Goal: Check status: Check status

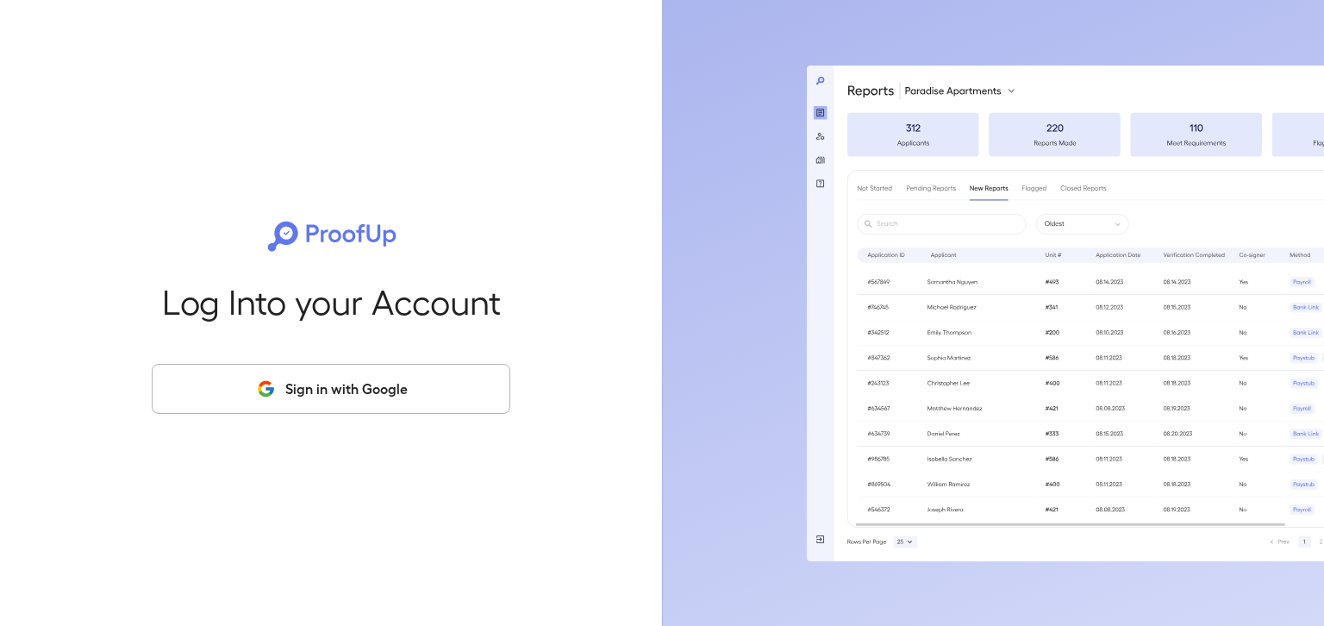
click at [352, 395] on button "Sign in with Google" at bounding box center [331, 389] width 358 height 50
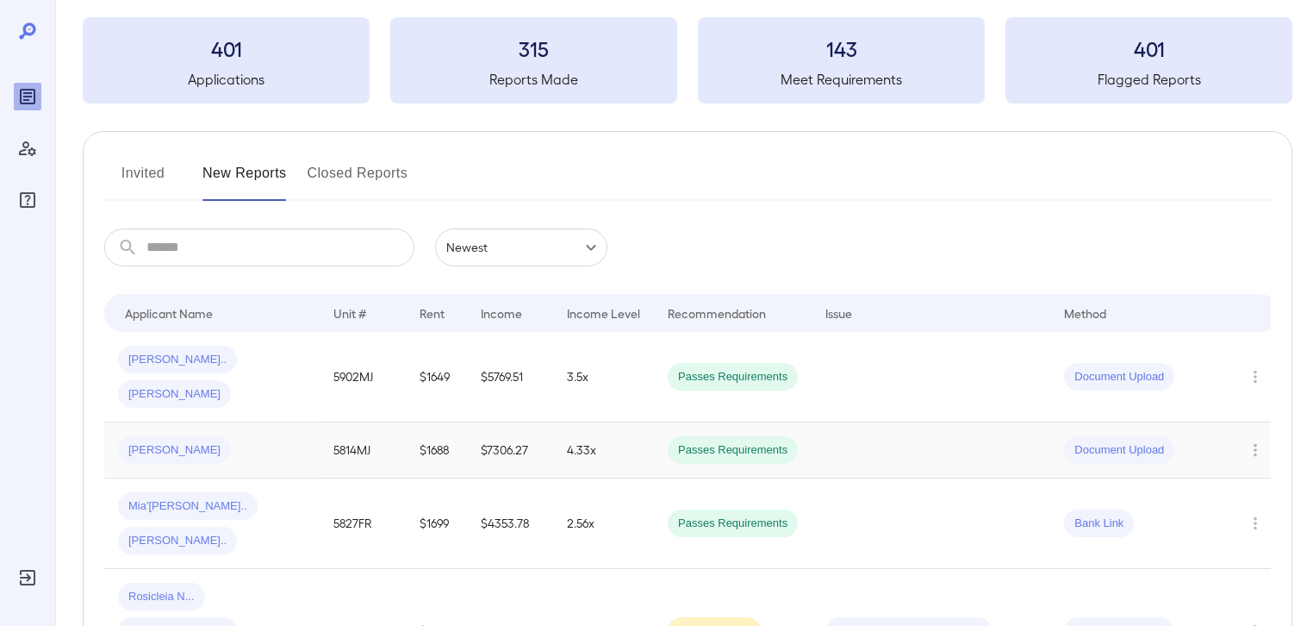
scroll to position [229, 0]
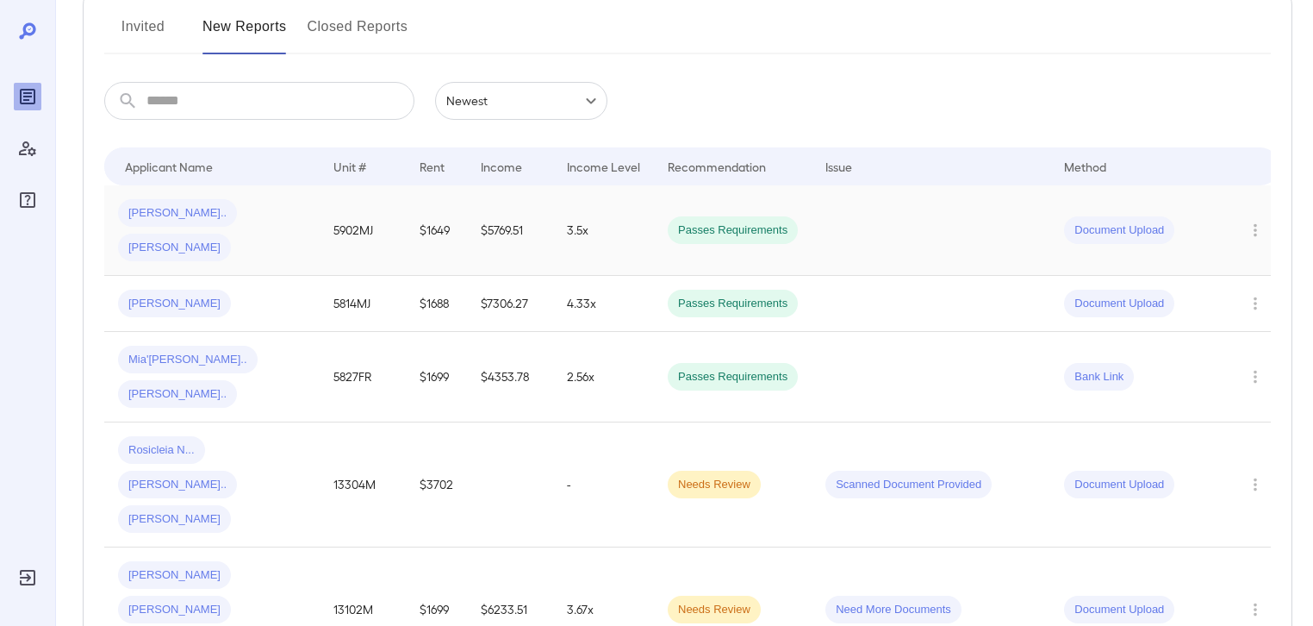
click at [229, 240] on span "[PERSON_NAME]" at bounding box center [174, 248] width 113 height 16
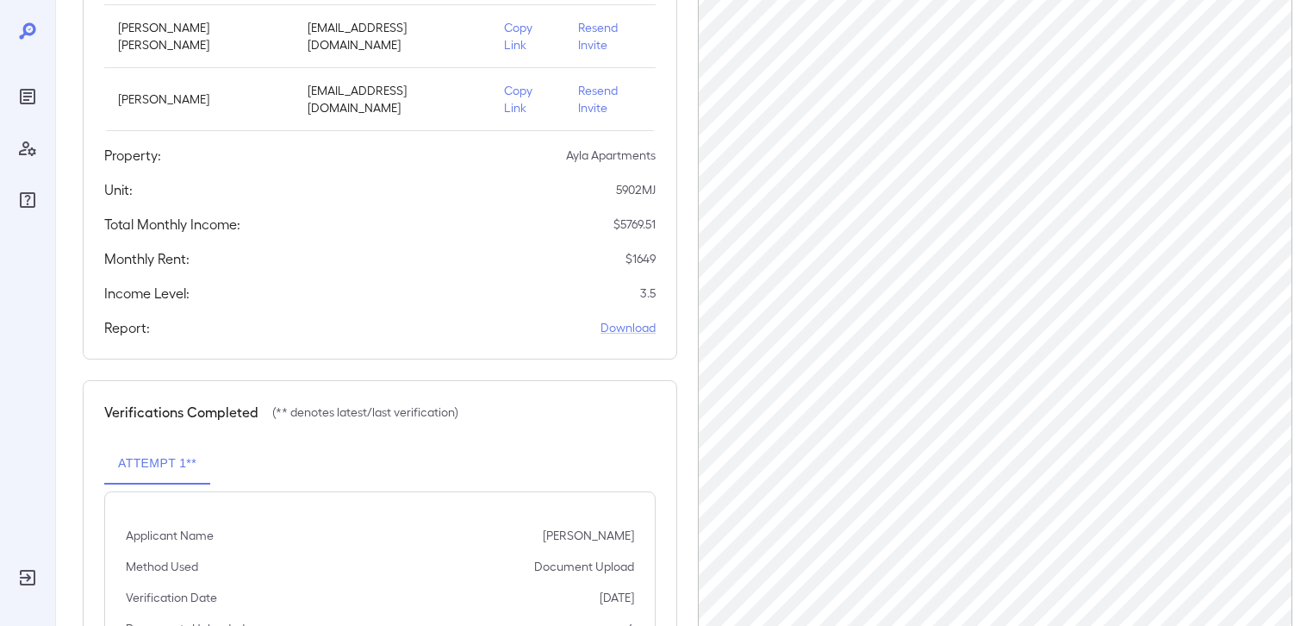
scroll to position [148, 0]
